Goal: Task Accomplishment & Management: Manage account settings

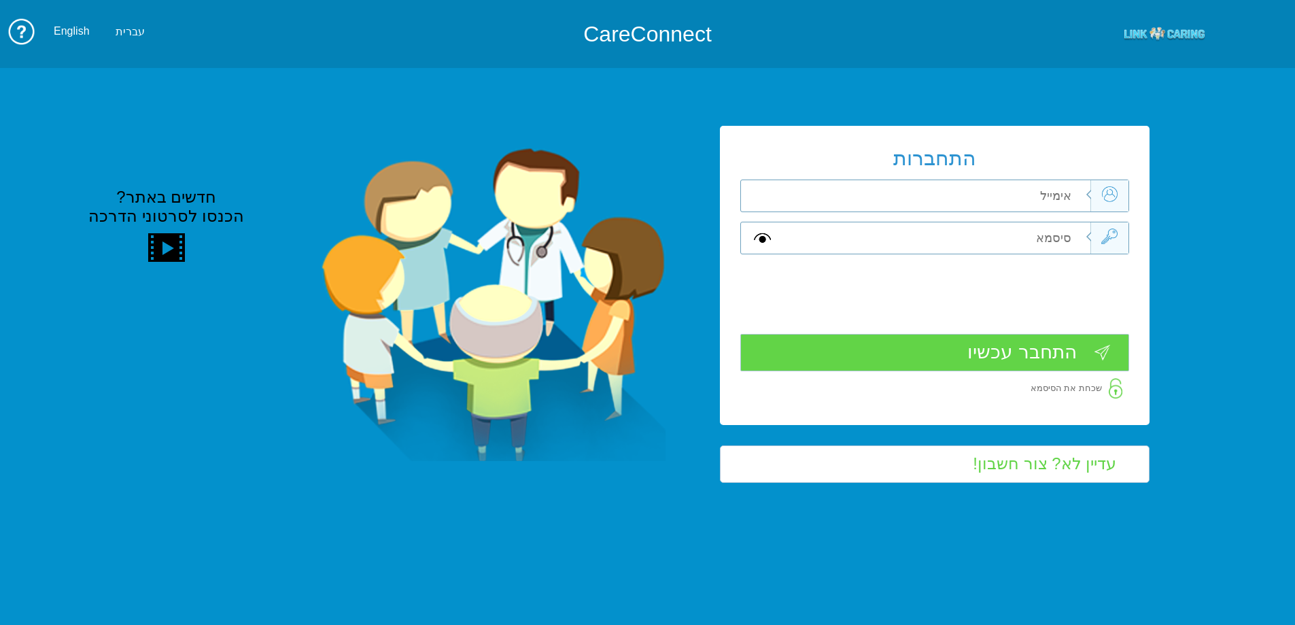
click at [1054, 194] on input "text" at bounding box center [936, 195] width 307 height 31
type input "[EMAIL_ADDRESS][DOMAIN_NAME]"
type input "A"
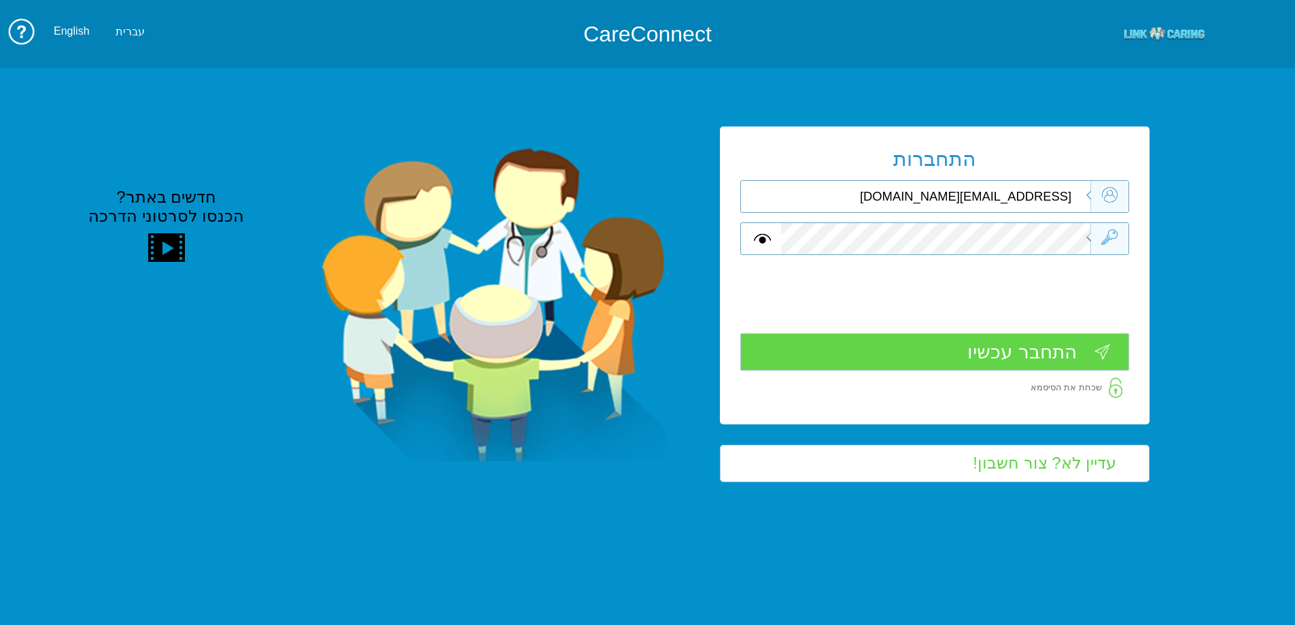
click at [1030, 349] on input "התחבר עכשיו" at bounding box center [934, 351] width 389 height 37
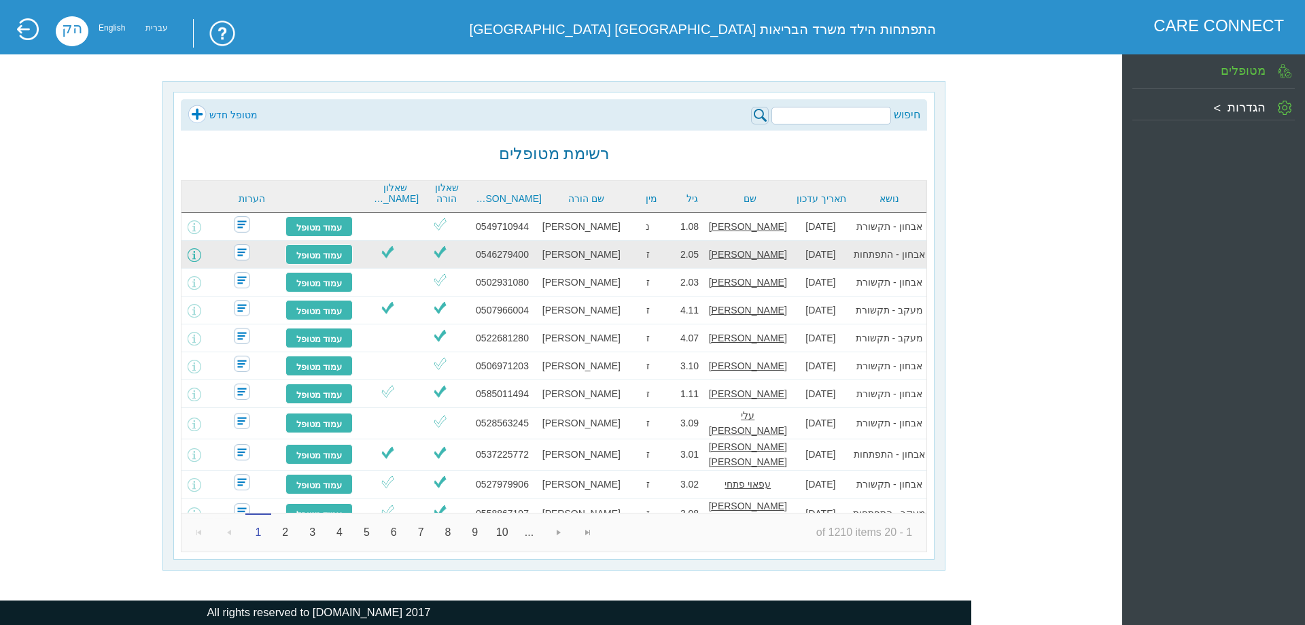
click at [201, 254] on span at bounding box center [195, 255] width 14 height 14
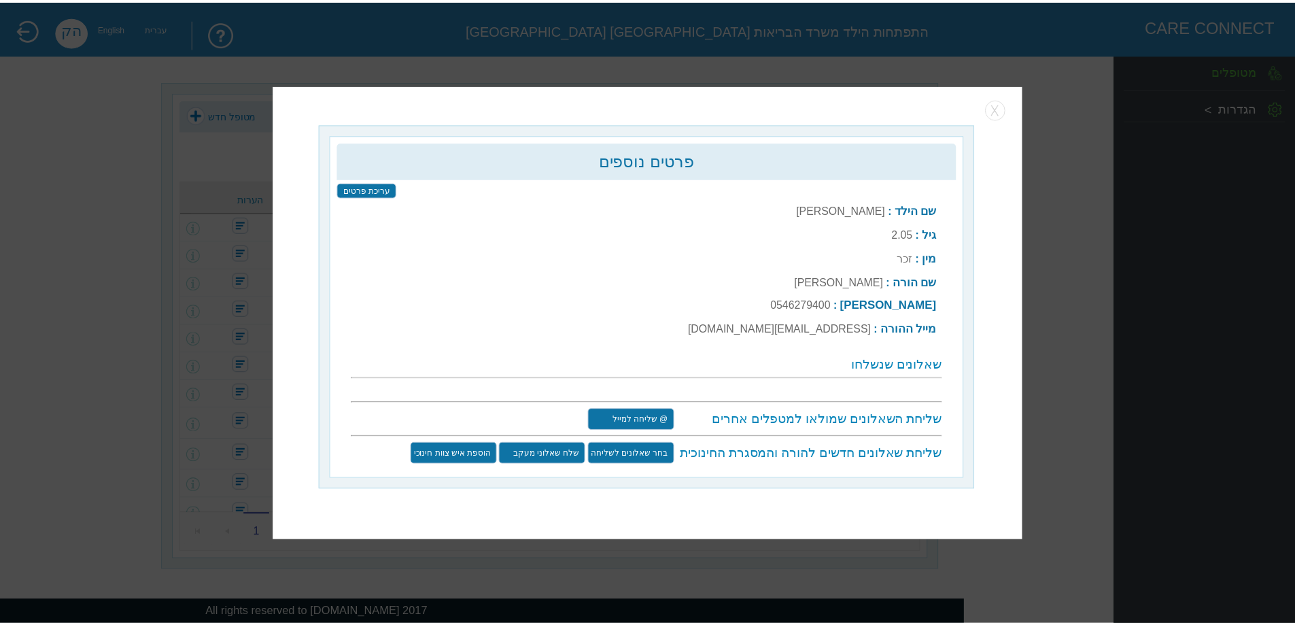
scroll to position [4, 0]
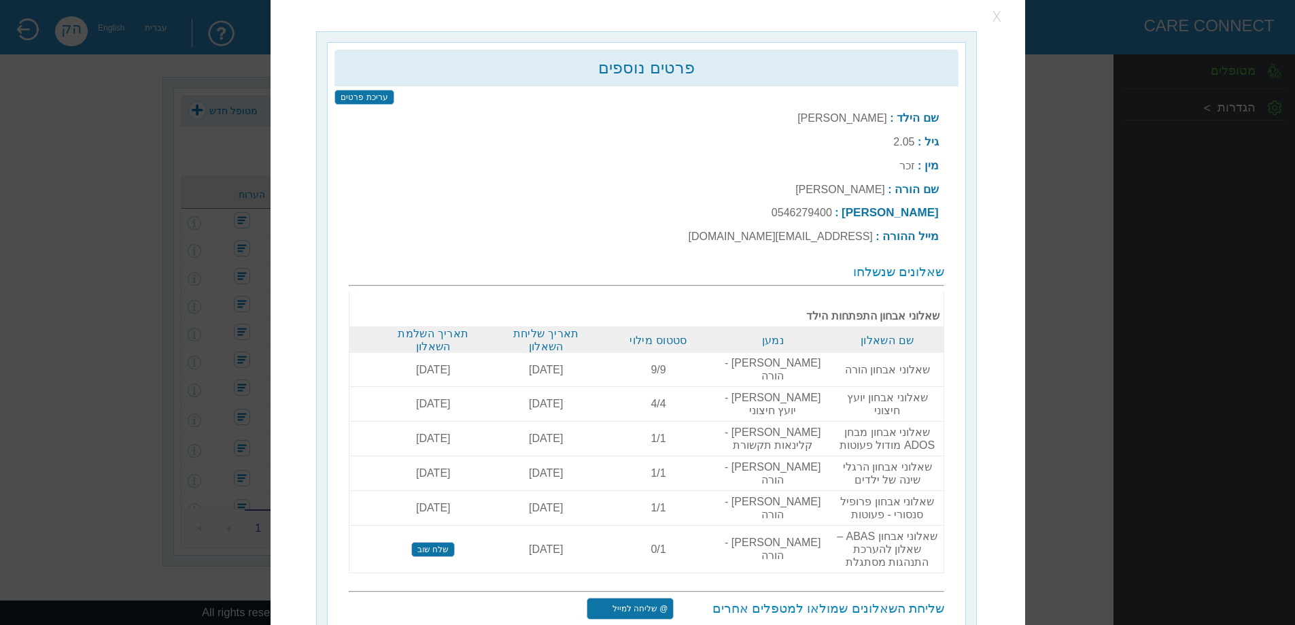
click at [1002, 22] on button "button" at bounding box center [998, 16] width 20 height 20
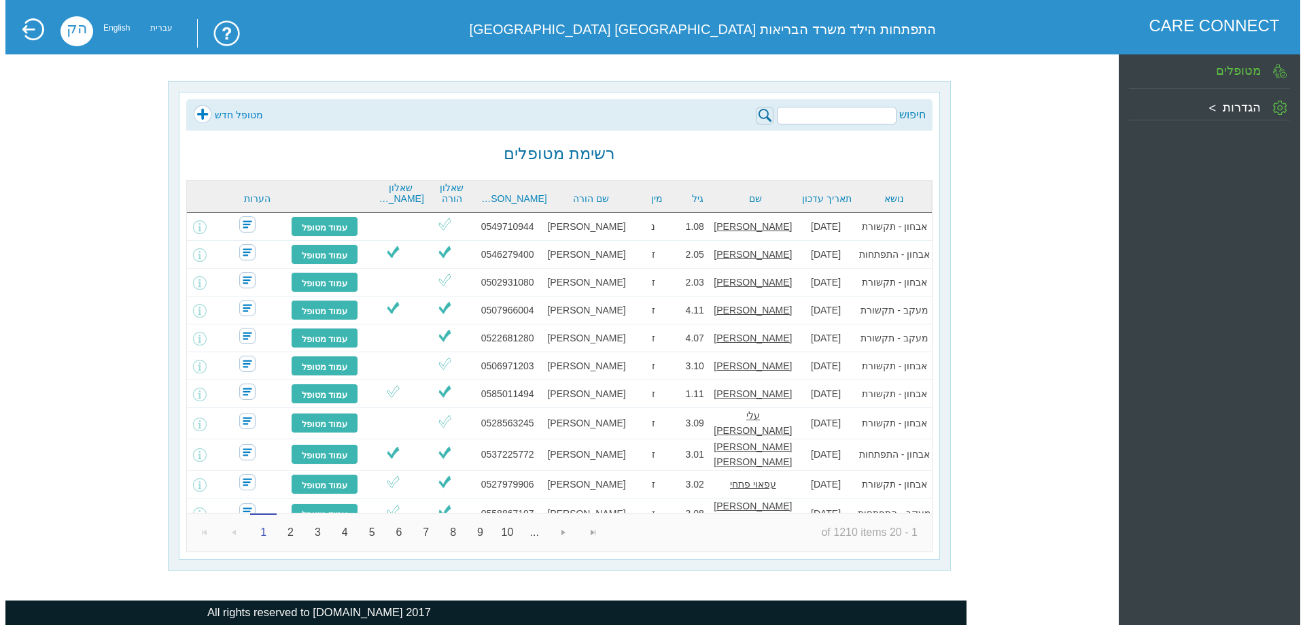
scroll to position [0, 0]
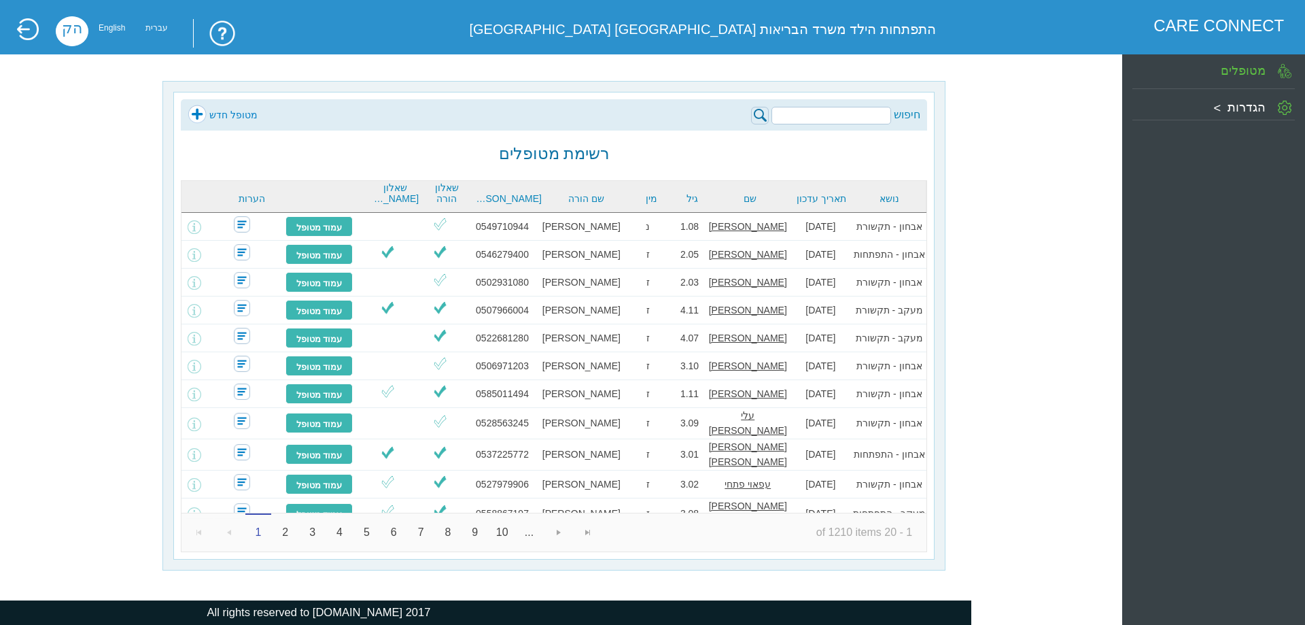
click at [941, 614] on div "All rights reserved to Linkcaring.com 2017" at bounding box center [318, 612] width 1305 height 24
